Goal: Communication & Community: Share content

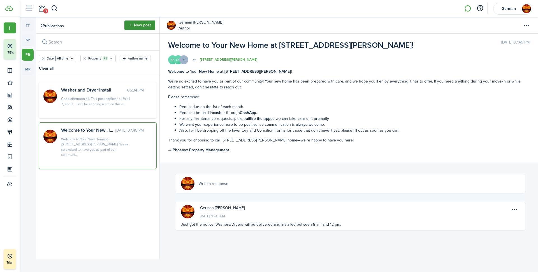
click at [137, 24] on button "New post" at bounding box center [140, 25] width 31 height 10
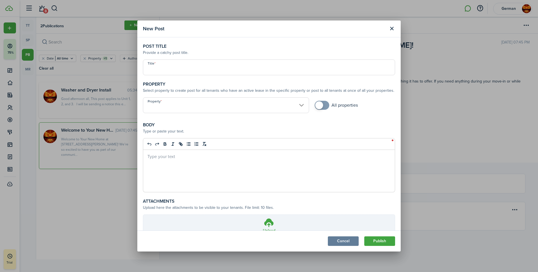
click at [171, 66] on input "Title" at bounding box center [269, 67] width 252 height 16
type input "Handy Man - [PERSON_NAME]"
click at [290, 97] on input "Property" at bounding box center [226, 105] width 166 height 16
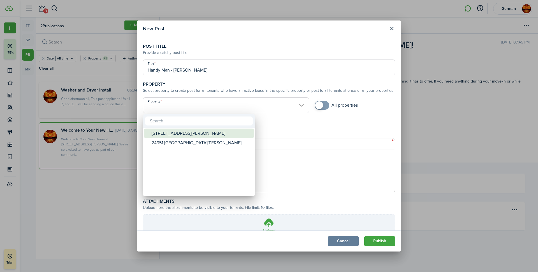
click at [196, 135] on div "[STREET_ADDRESS][PERSON_NAME]" at bounding box center [201, 133] width 99 height 10
type input "[STREET_ADDRESS][PERSON_NAME]"
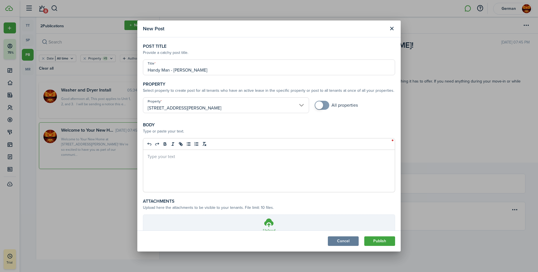
click at [185, 162] on div at bounding box center [269, 171] width 252 height 42
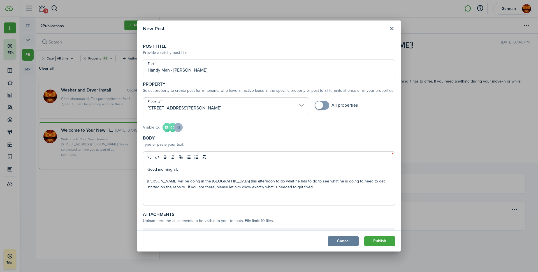
click at [260, 189] on p "[PERSON_NAME] will be going in the [GEOGRAPHIC_DATA] this afternoon to do what …" at bounding box center [268, 184] width 243 height 12
click at [381, 240] on button "Publish" at bounding box center [380, 241] width 31 height 10
